Goal: Check status: Check status

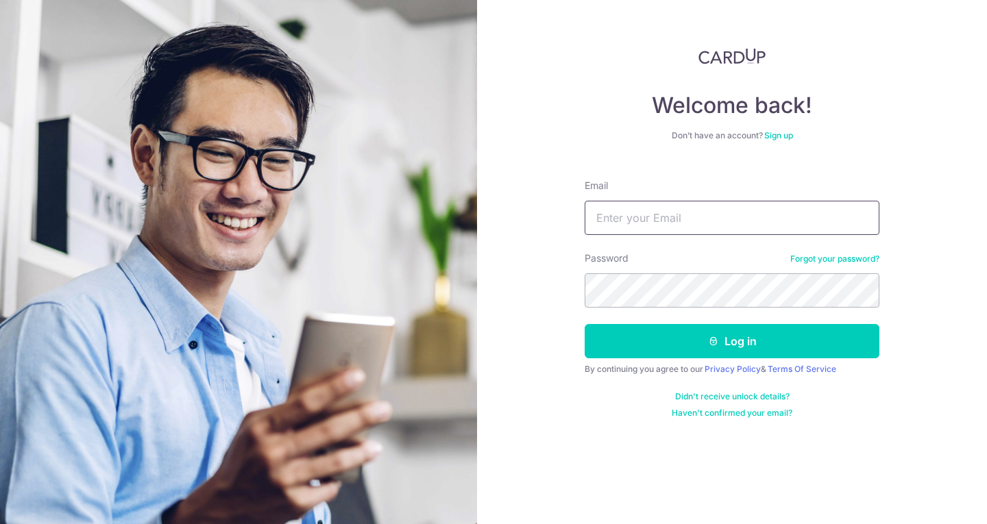
click at [652, 215] on input "Email" at bounding box center [731, 218] width 295 height 34
type input "[EMAIL_ADDRESS][DOMAIN_NAME]"
click at [584, 324] on button "Log in" at bounding box center [731, 341] width 295 height 34
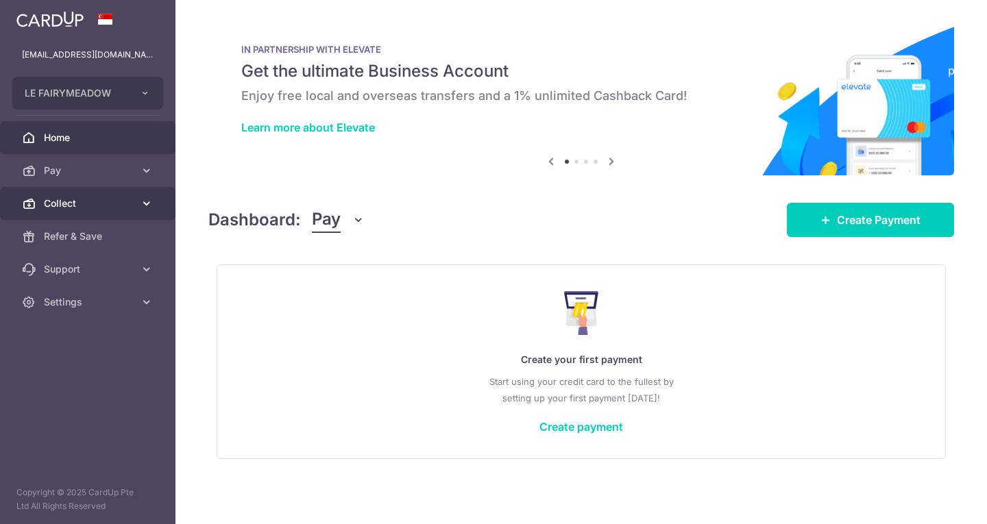
click at [82, 200] on span "Collect" at bounding box center [89, 204] width 90 height 14
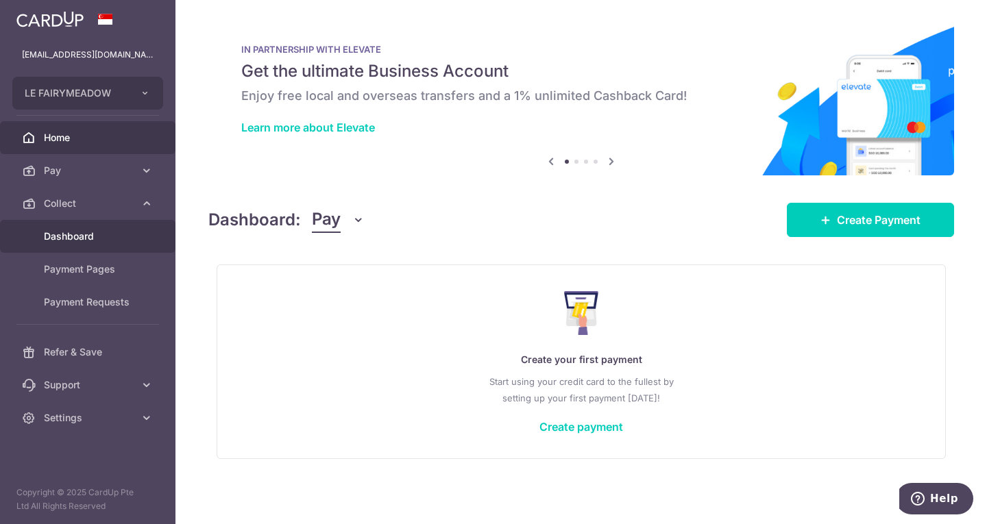
click at [95, 241] on span "Dashboard" at bounding box center [89, 237] width 90 height 14
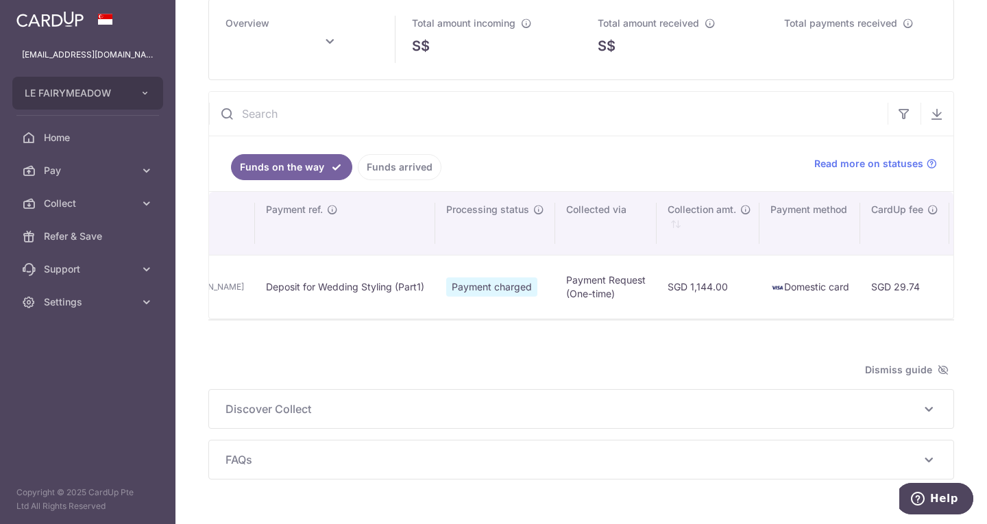
scroll to position [0, 371]
click at [433, 209] on th "Processing status" at bounding box center [493, 223] width 120 height 63
click at [531, 210] on icon "\a \a Processing status\a \a \a" at bounding box center [536, 209] width 11 height 11
drag, startPoint x: 443, startPoint y: 317, endPoint x: 499, endPoint y: 315, distance: 56.2
click at [654, 315] on td "SGD 1,144.00" at bounding box center [705, 287] width 103 height 64
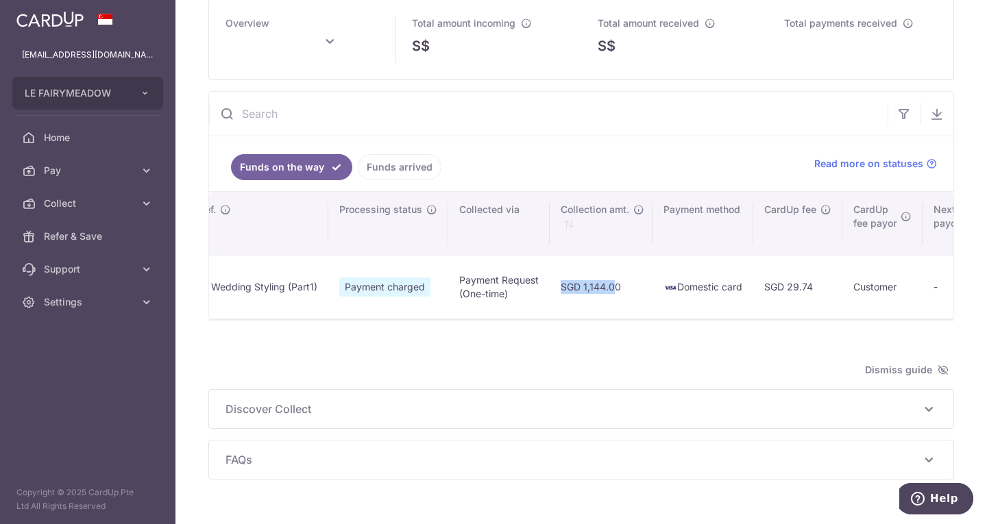
scroll to position [0, 513]
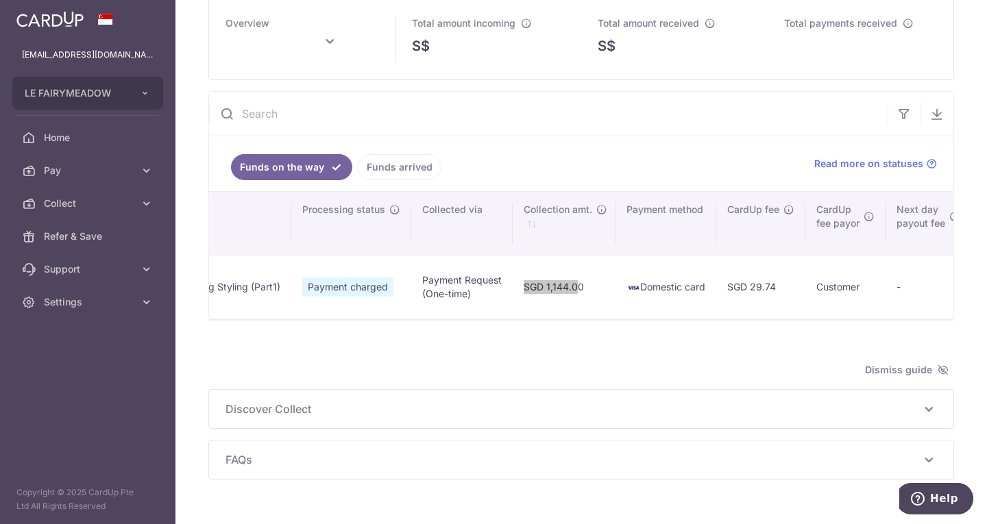
type input "September 2025"
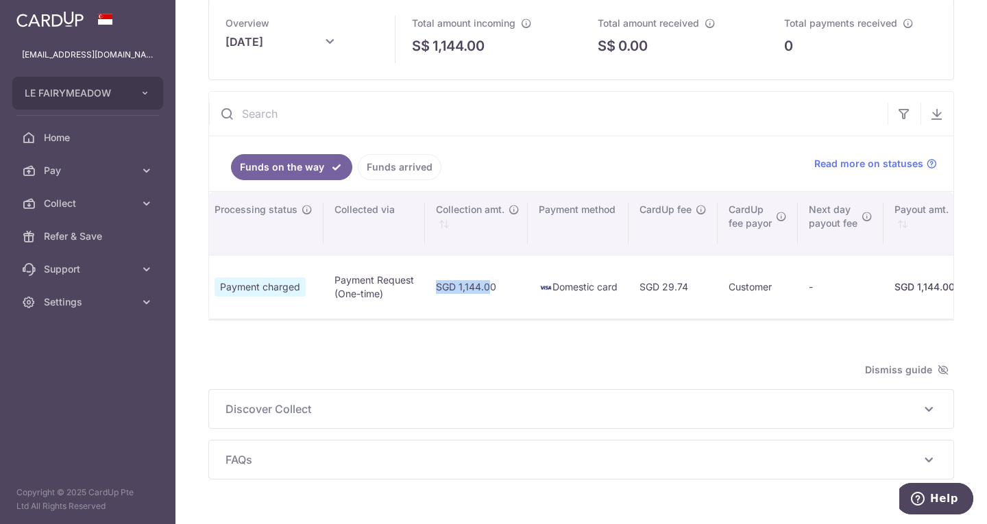
scroll to position [0, 602]
